Goal: Task Accomplishment & Management: Use online tool/utility

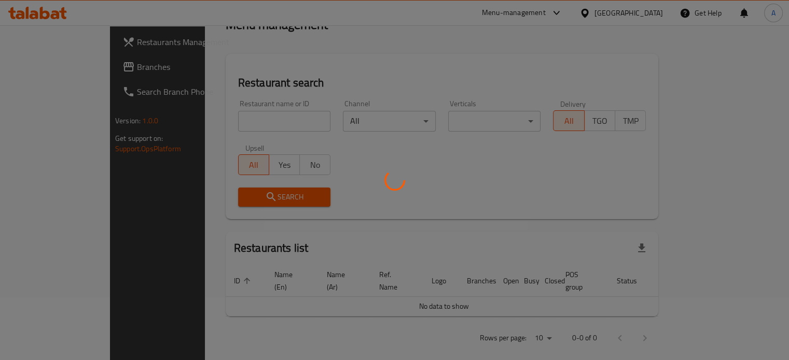
scroll to position [81, 0]
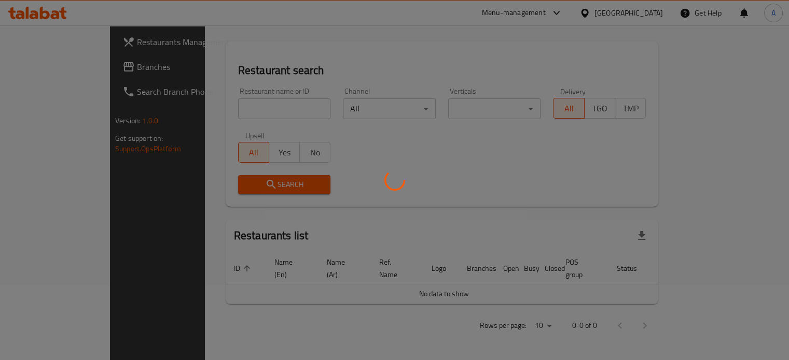
click at [226, 119] on div at bounding box center [394, 180] width 789 height 360
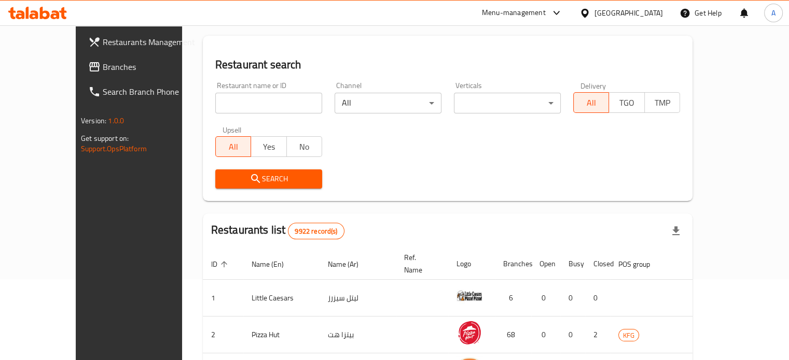
click at [219, 101] on input "search" at bounding box center [268, 103] width 107 height 21
type input "seven burger"
click at [245, 182] on span "Search" at bounding box center [269, 179] width 90 height 13
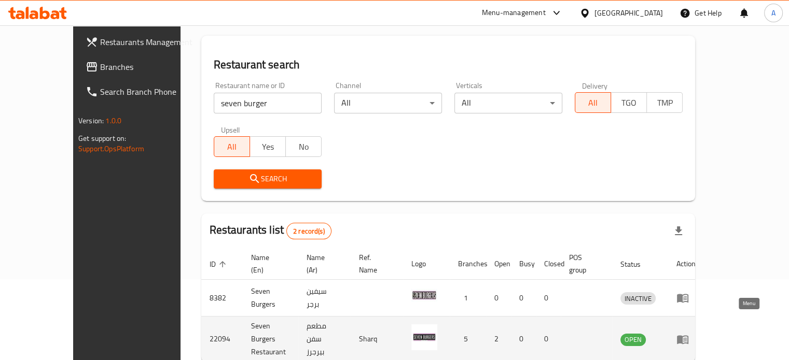
click at [688, 336] on icon "enhanced table" at bounding box center [682, 340] width 11 height 9
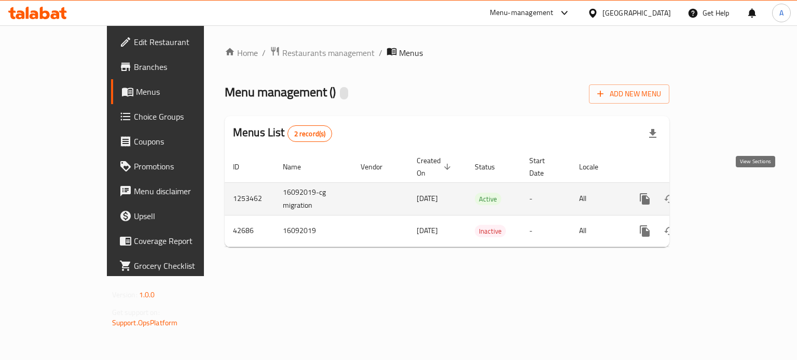
click at [732, 189] on link "enhanced table" at bounding box center [719, 199] width 25 height 25
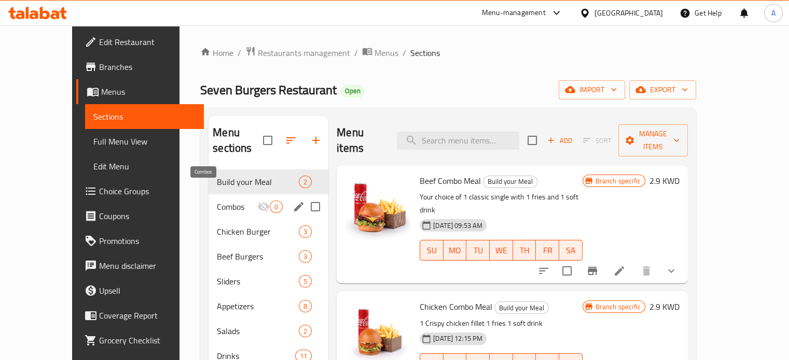
click at [217, 201] on span "Combos" at bounding box center [237, 207] width 40 height 12
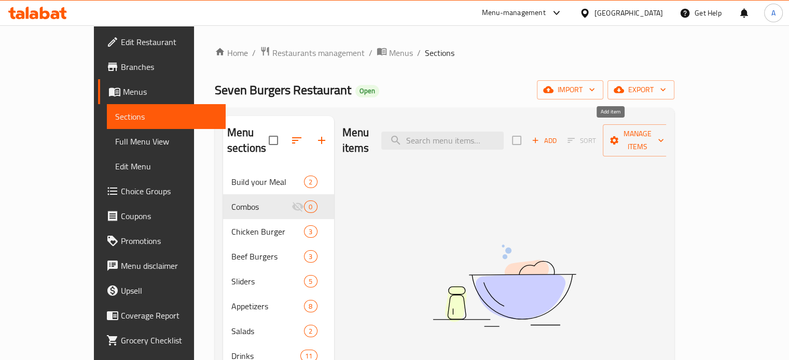
click at [540, 136] on icon "button" at bounding box center [535, 140] width 9 height 9
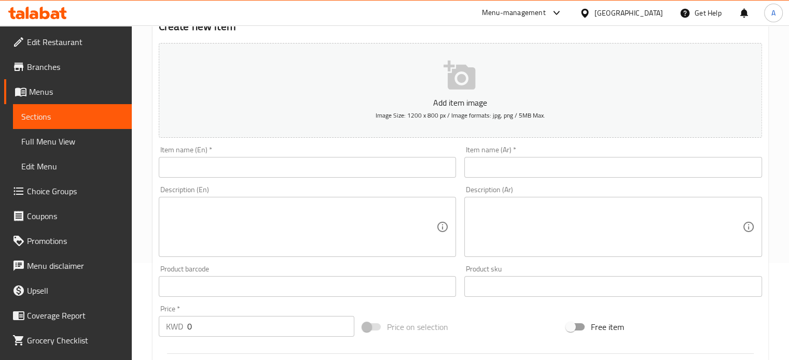
scroll to position [104, 0]
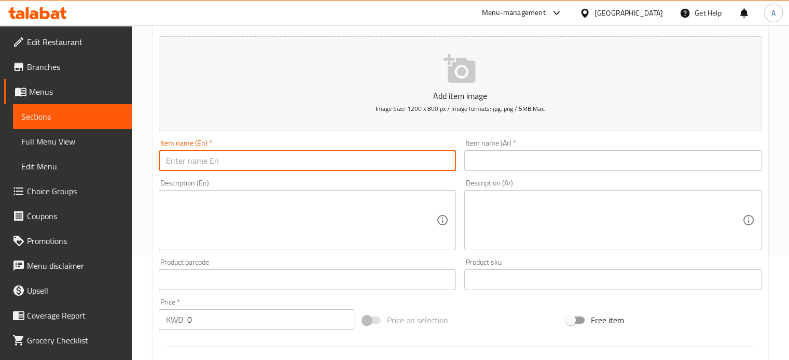
click at [249, 165] on input "text" at bounding box center [308, 160] width 298 height 21
type input "Meat Combo"
click at [536, 166] on input "text" at bounding box center [613, 160] width 298 height 21
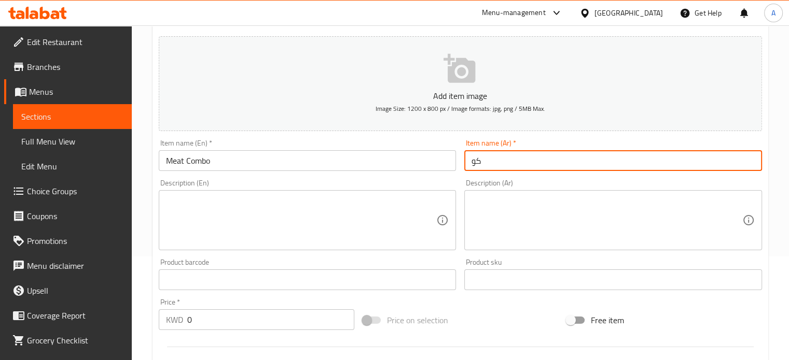
type input "ك"
click at [356, 162] on input "Meat Combo" at bounding box center [308, 160] width 298 height 21
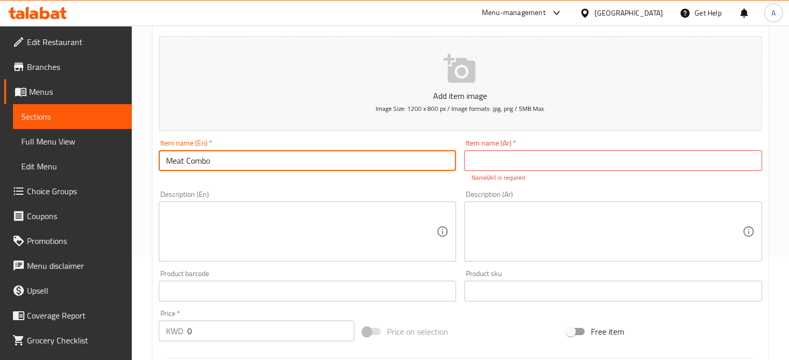
click at [355, 162] on input "Meat Combo" at bounding box center [308, 160] width 298 height 21
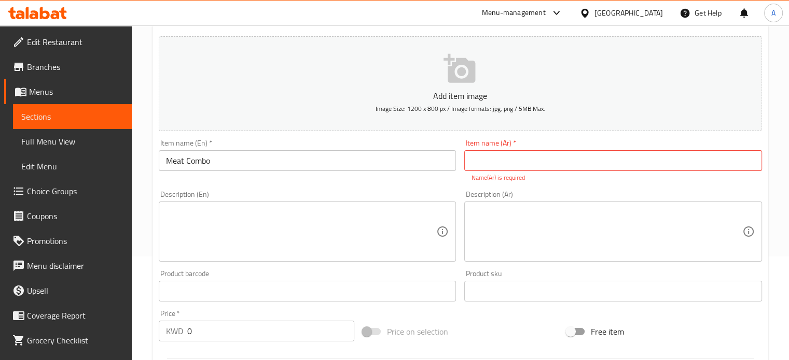
click at [650, 189] on div "Description (Ar) Description (Ar)" at bounding box center [613, 226] width 306 height 79
click at [387, 180] on div "Item name (En)   * Meat Combo Item name (En) *" at bounding box center [308, 160] width 306 height 51
click at [304, 165] on input "Meat Combo" at bounding box center [308, 160] width 298 height 21
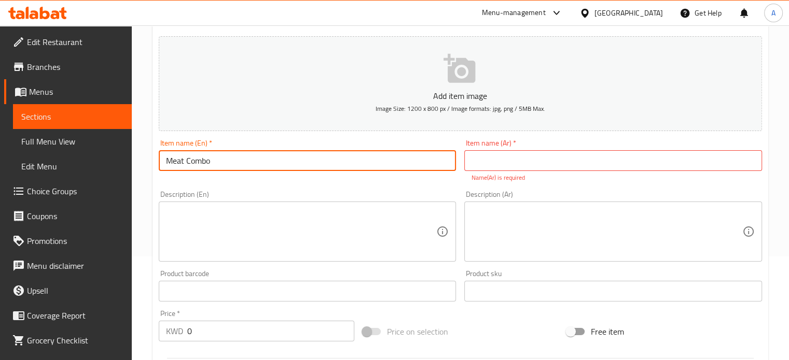
click at [304, 164] on input "Meat Combo" at bounding box center [308, 160] width 298 height 21
type input "}"
type input "Combo 1"
click at [545, 159] on input "text" at bounding box center [613, 160] width 298 height 21
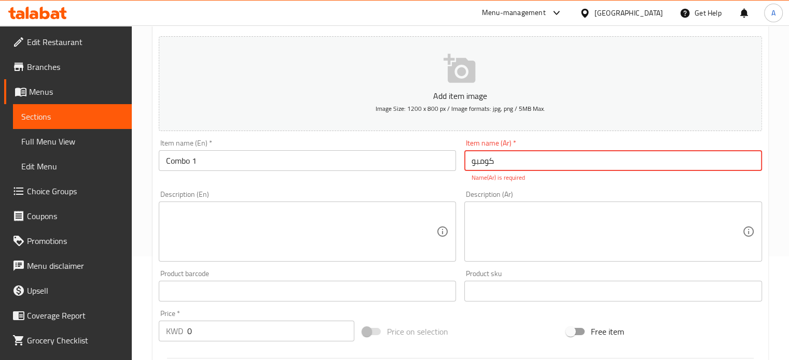
type input "كومبو"
click at [341, 246] on div "Description (En)" at bounding box center [308, 232] width 298 height 60
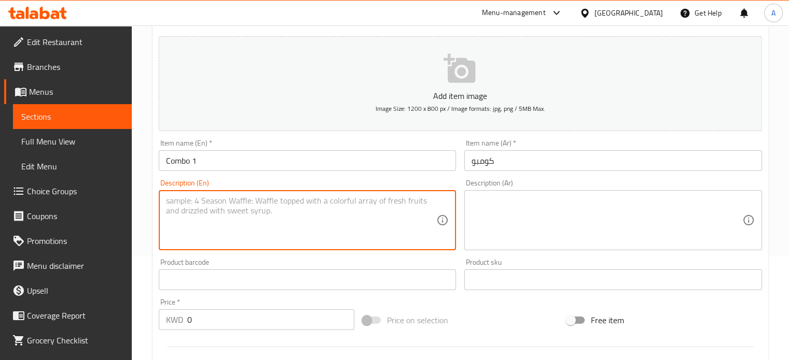
click at [239, 161] on input "Combo 1" at bounding box center [308, 160] width 298 height 21
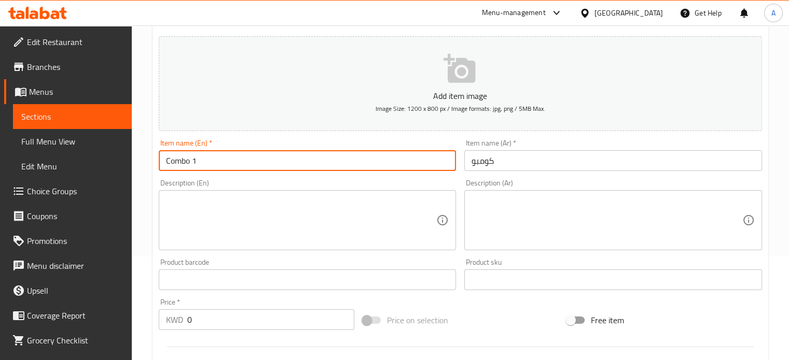
click at [239, 160] on input "Combo 1" at bounding box center [308, 160] width 298 height 21
type input "’"
type input "Meat Combo"
click at [549, 162] on input "كومبو" at bounding box center [613, 160] width 298 height 21
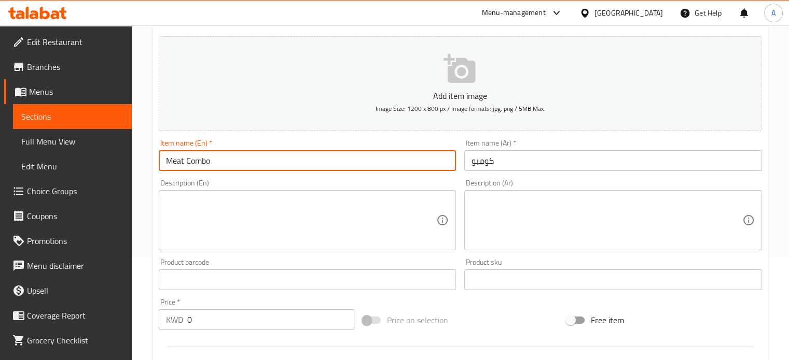
click at [549, 162] on input "كومبو" at bounding box center [613, 160] width 298 height 21
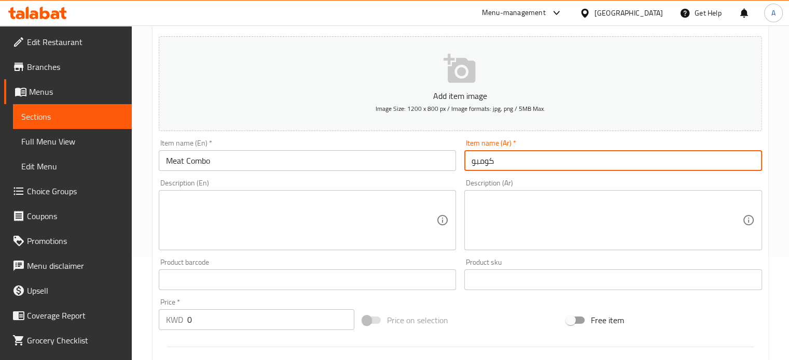
click at [549, 162] on input "كومبو" at bounding box center [613, 160] width 298 height 21
type input ";"
type input "كومبو"
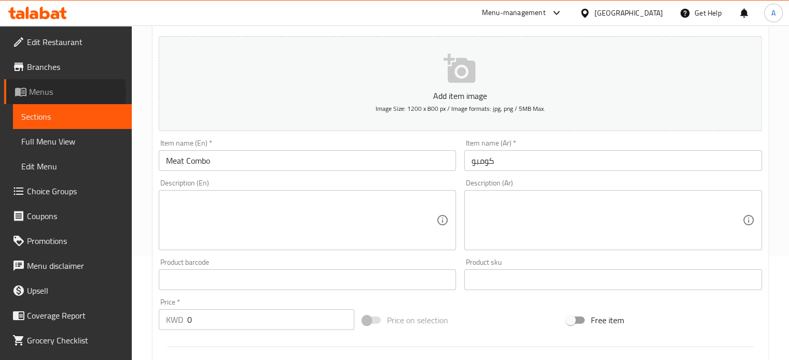
click at [49, 93] on span "Menus" at bounding box center [76, 92] width 94 height 12
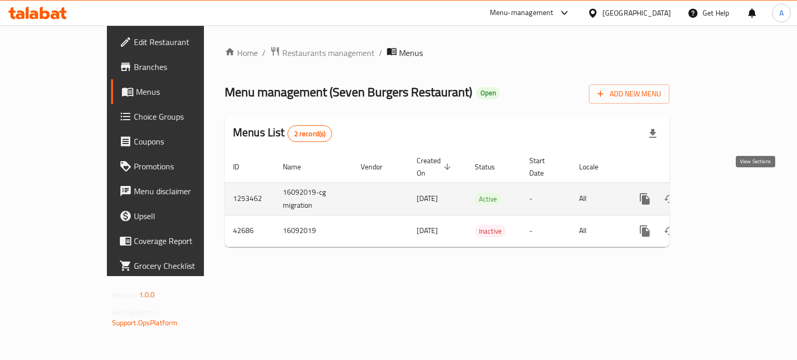
click at [724, 194] on icon "enhanced table" at bounding box center [719, 198] width 9 height 9
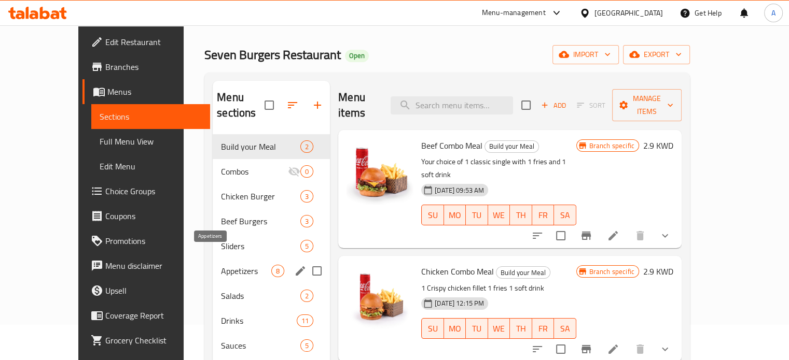
scroll to position [52, 0]
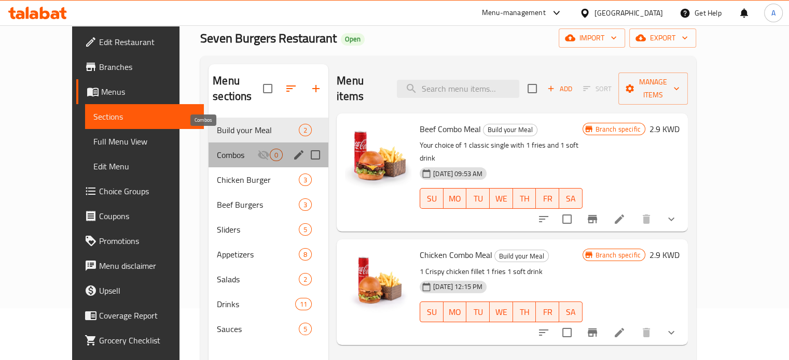
click at [217, 149] on span "Combos" at bounding box center [237, 155] width 40 height 12
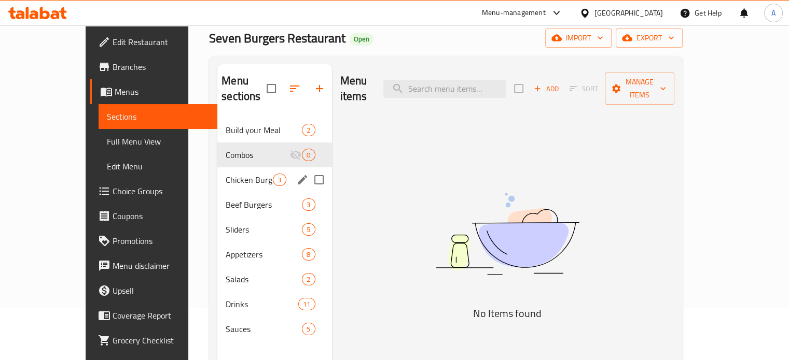
click at [217, 172] on div "Chicken Burger 3" at bounding box center [274, 180] width 114 height 25
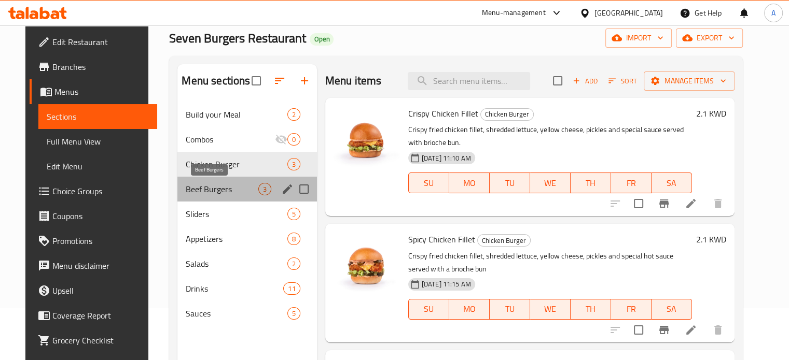
click at [214, 192] on span "Beef Burgers" at bounding box center [222, 189] width 72 height 12
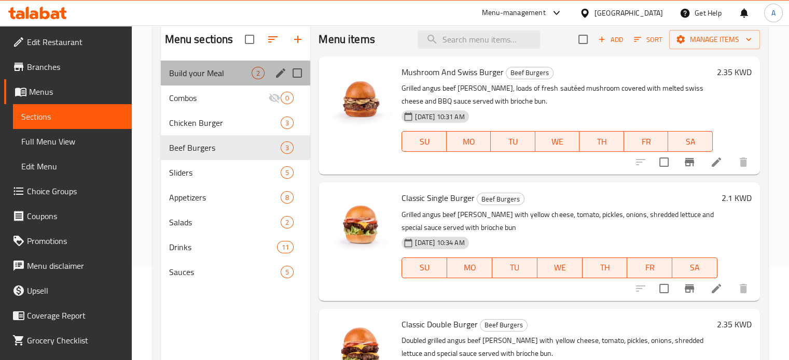
click at [205, 79] on div "Build your Meal 2" at bounding box center [236, 73] width 150 height 25
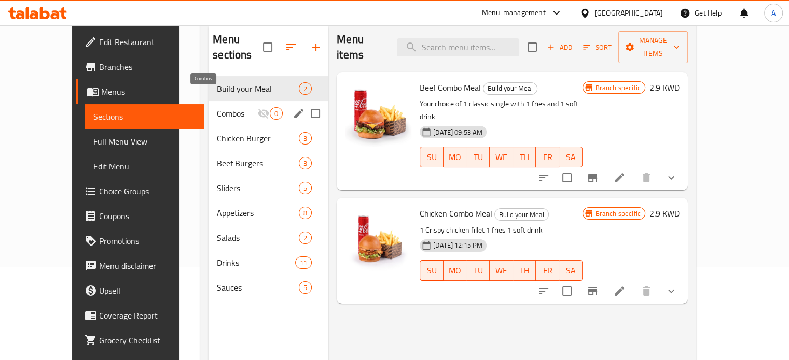
click at [217, 107] on span "Combos" at bounding box center [237, 113] width 40 height 12
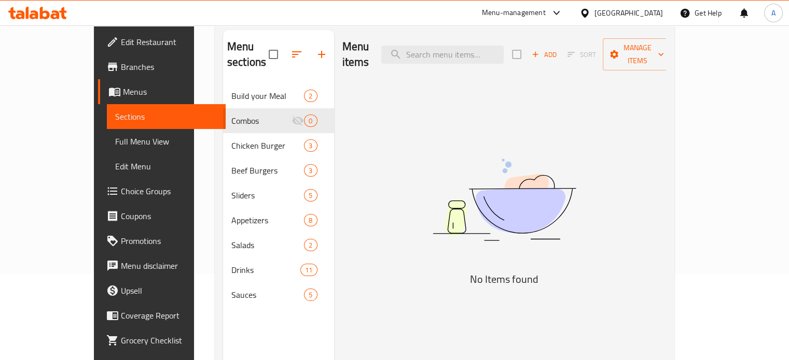
scroll to position [145, 0]
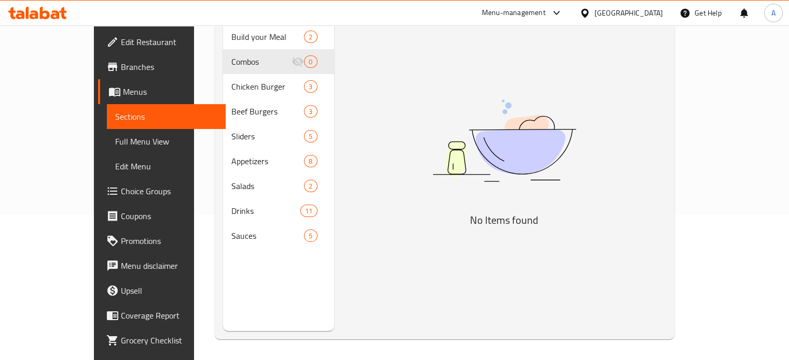
click at [121, 189] on span "Choice Groups" at bounding box center [169, 191] width 96 height 12
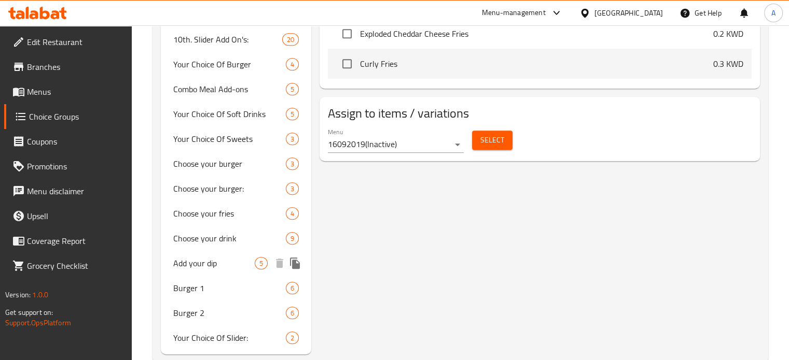
scroll to position [676, 0]
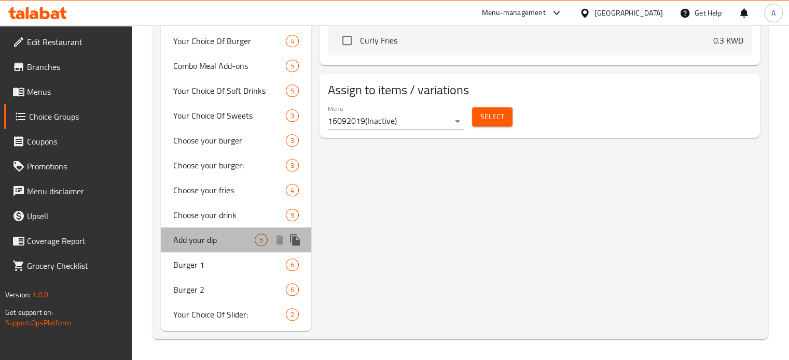
click at [219, 242] on span "Add your dip" at bounding box center [214, 240] width 82 height 12
type input "Add your dip"
type input "أختر صوصك"
type input "0"
